Goal: Task Accomplishment & Management: Manage account settings

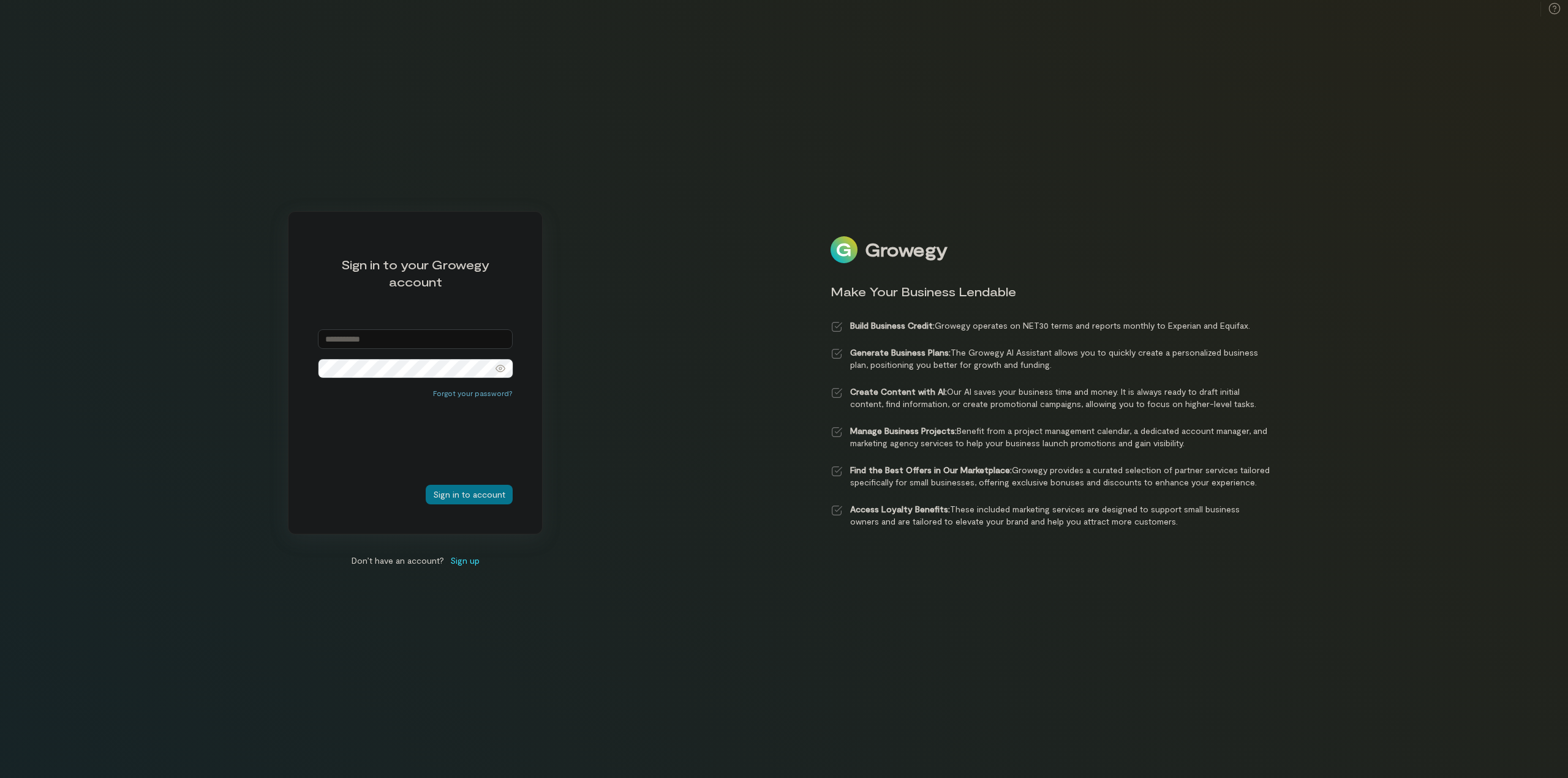
type input "**********"
click at [473, 497] on button "Sign in to account" at bounding box center [469, 495] width 87 height 19
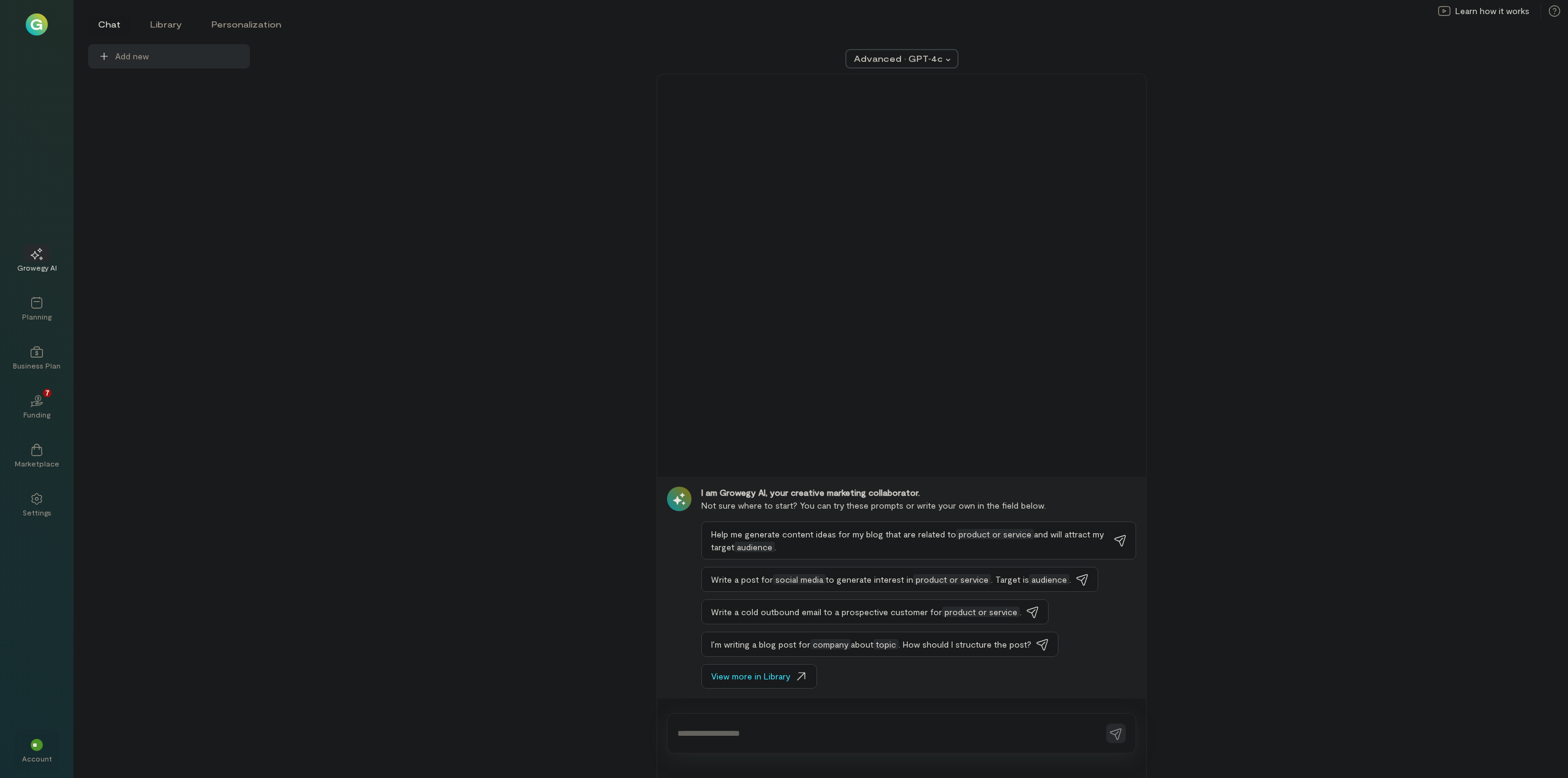
click at [38, 744] on span "**" at bounding box center [37, 745] width 8 height 8
click at [99, 521] on span "Billing" at bounding box center [170, 521] width 166 height 13
